Goal: Task Accomplishment & Management: Manage account settings

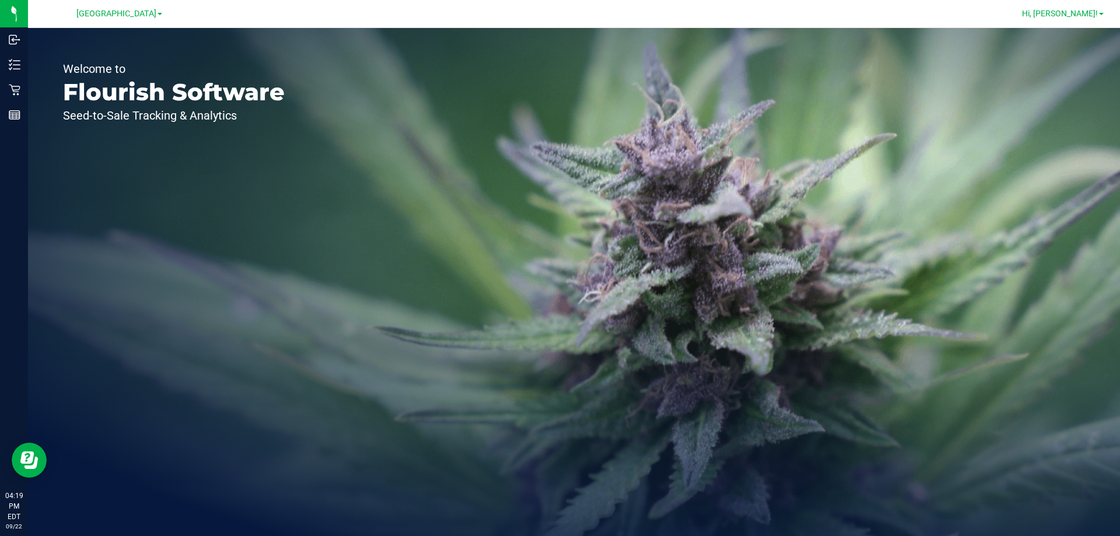
click at [1077, 15] on span "Hi, [PERSON_NAME]!" at bounding box center [1060, 13] width 76 height 9
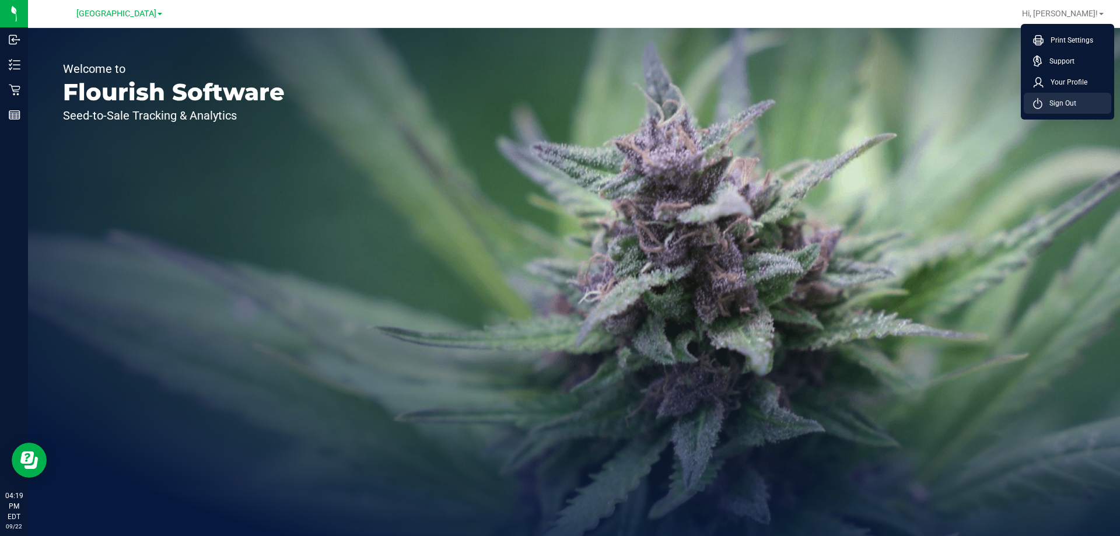
click at [1073, 107] on span "Sign Out" at bounding box center [1059, 103] width 34 height 12
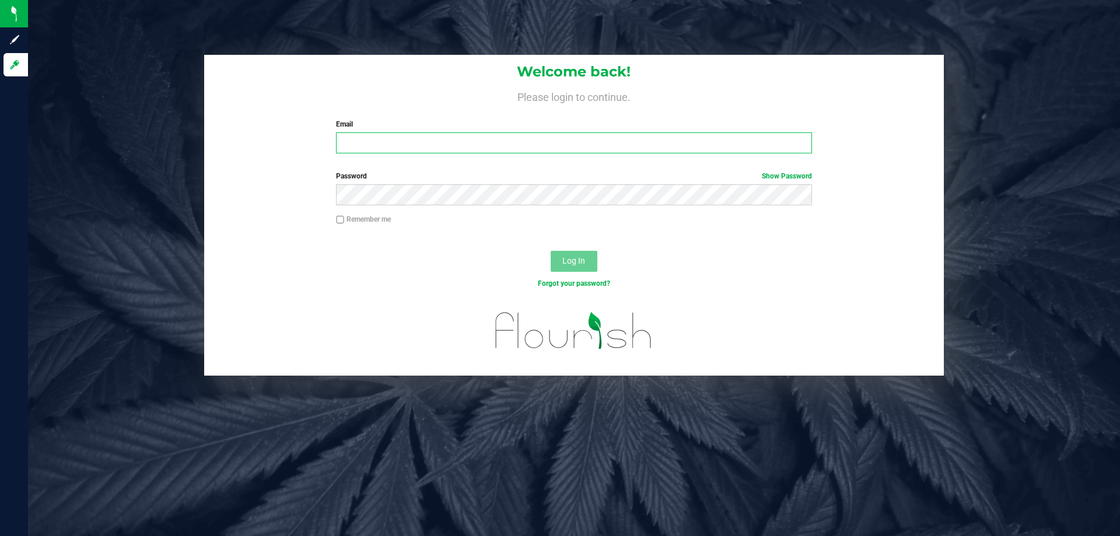
click at [706, 145] on input "Email" at bounding box center [573, 142] width 475 height 21
type input "[EMAIL_ADDRESS][DOMAIN_NAME]"
click at [551, 251] on button "Log In" at bounding box center [574, 261] width 47 height 21
